Goal: Information Seeking & Learning: Learn about a topic

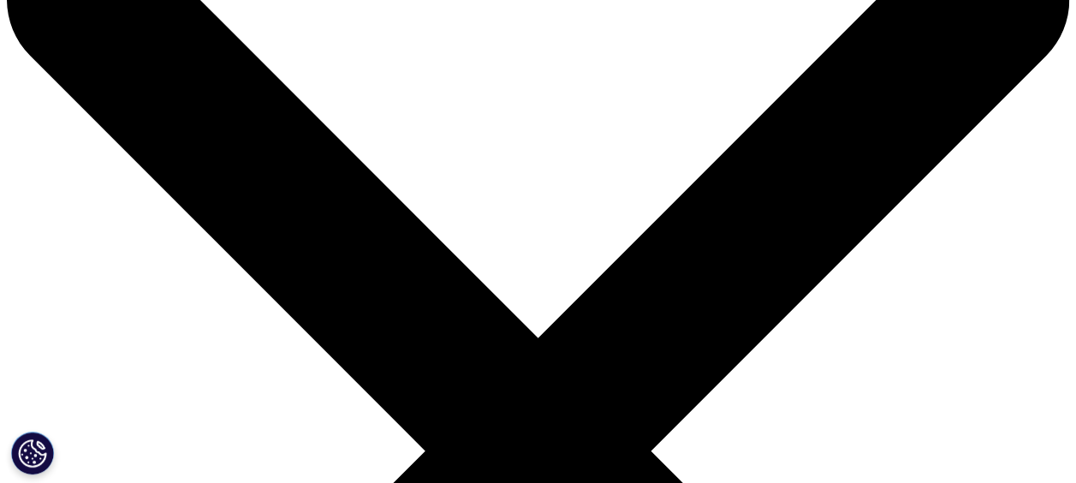
scroll to position [110, 0]
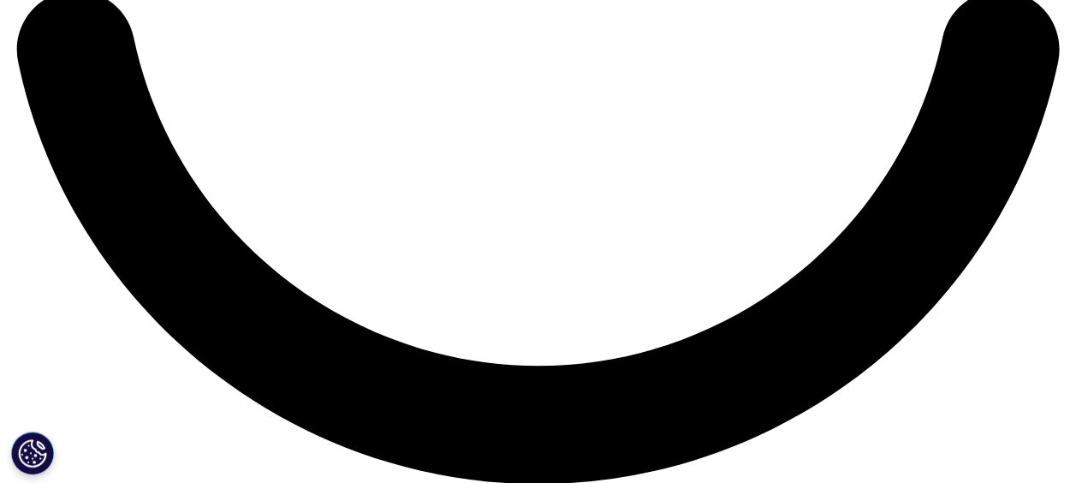
scroll to position [2730, 0]
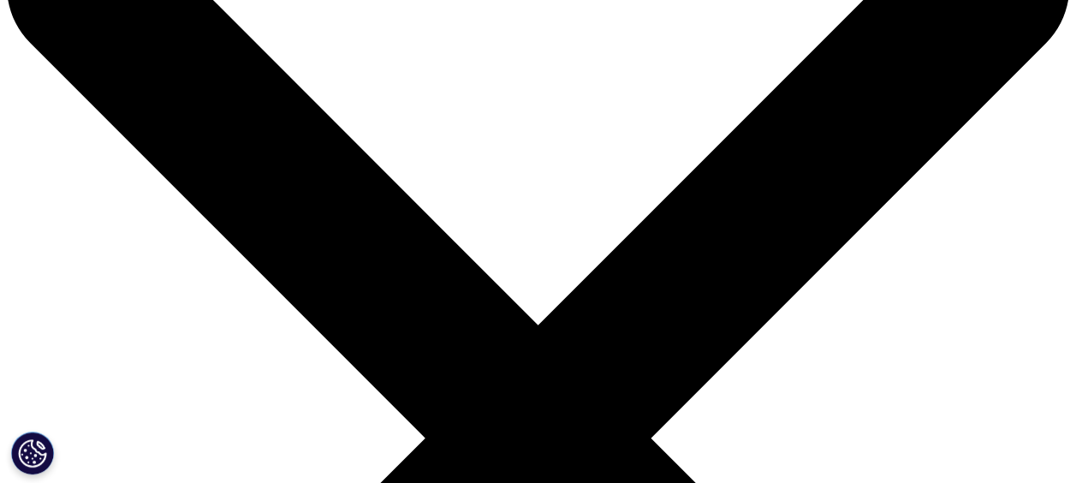
scroll to position [117, 0]
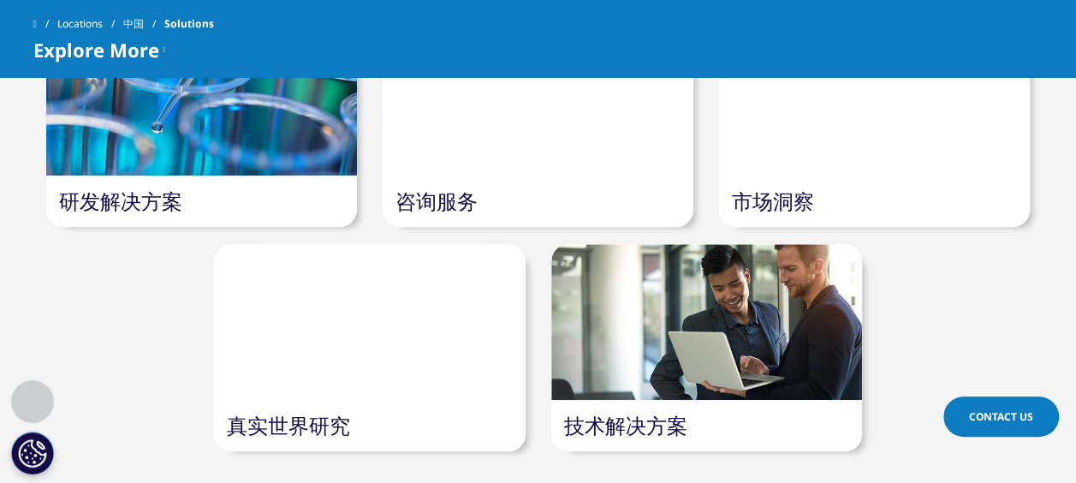
scroll to position [436, 0]
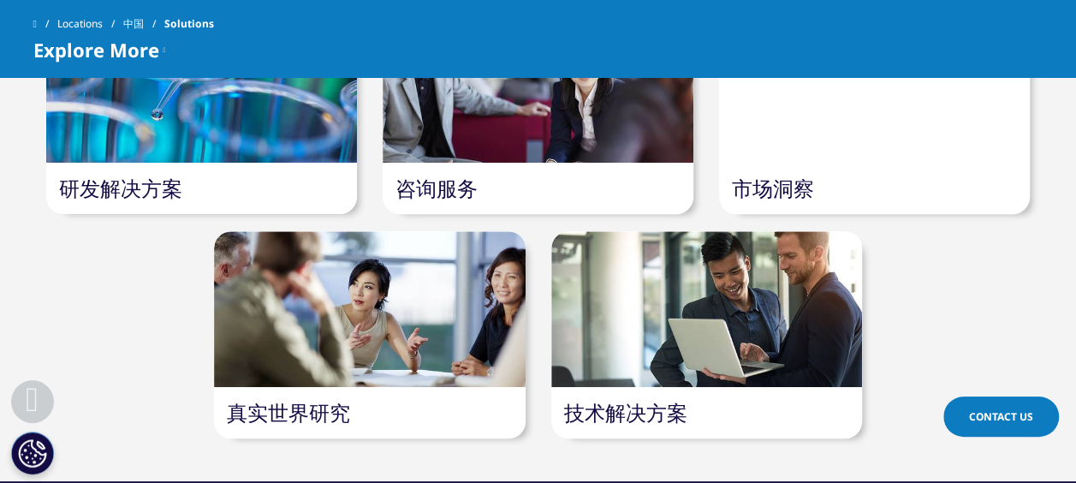
click at [875, 119] on div at bounding box center [874, 85] width 311 height 156
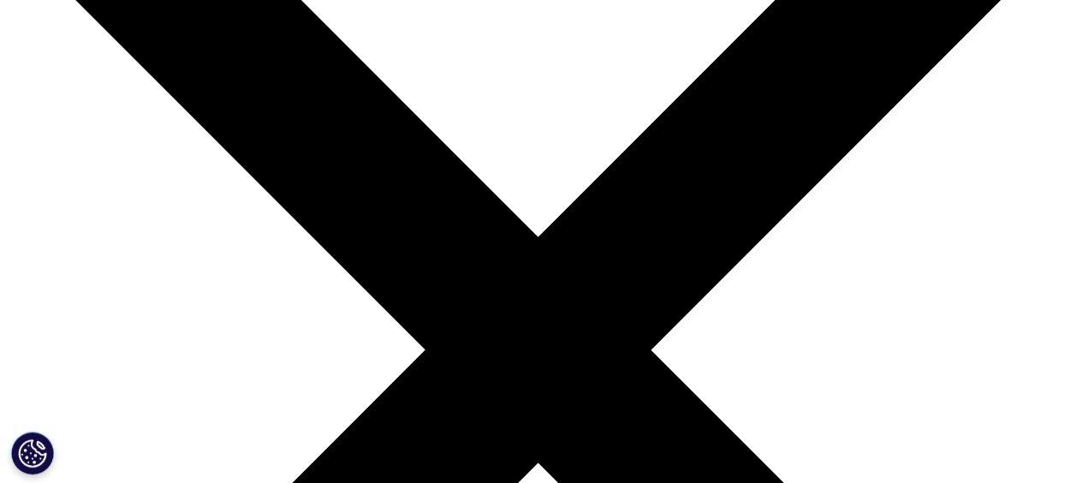
scroll to position [92, 0]
